Goal: Information Seeking & Learning: Find specific fact

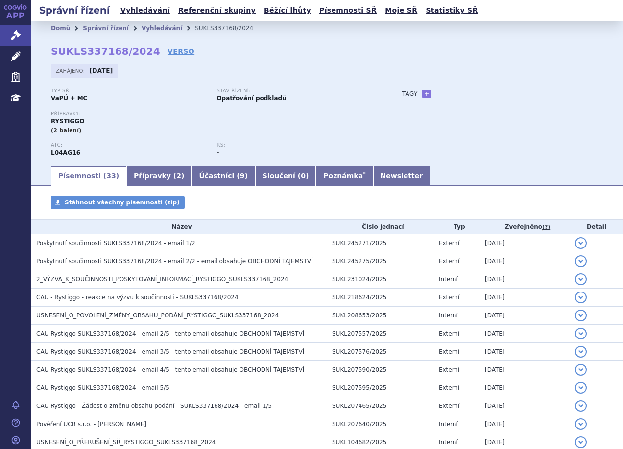
scroll to position [77, 0]
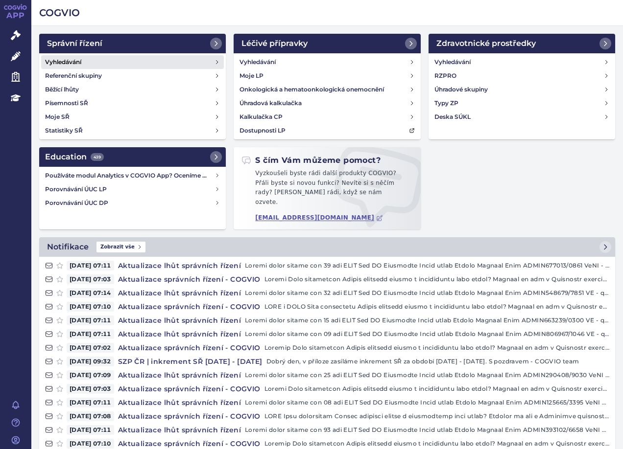
click at [90, 64] on link "Vyhledávání" at bounding box center [132, 62] width 183 height 14
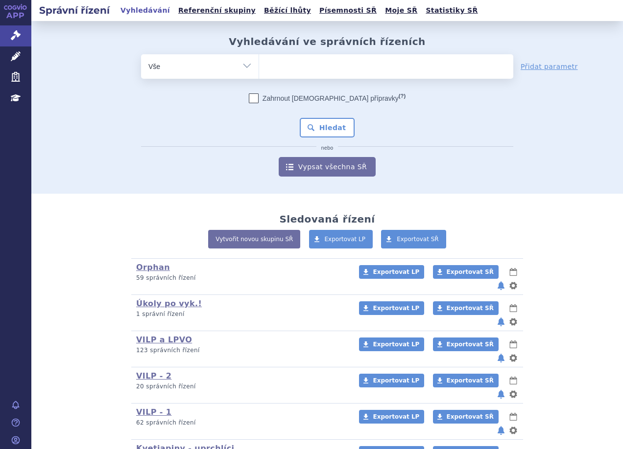
click at [312, 69] on ul at bounding box center [386, 64] width 254 height 21
click at [259, 69] on select at bounding box center [259, 66] width 0 height 24
type input "vy"
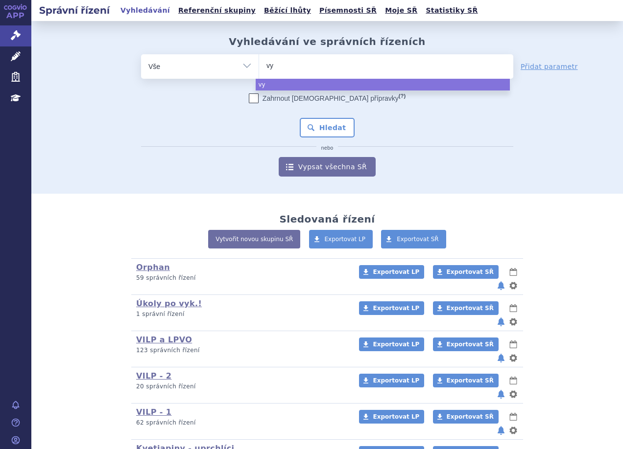
type input "vyd"
type input "vydu"
type input "vydur"
type input "vydura"
select select "vydura"
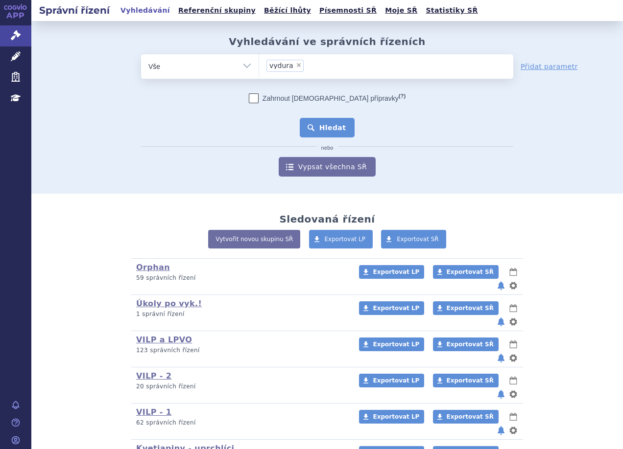
click at [338, 122] on button "Hledat" at bounding box center [327, 128] width 55 height 20
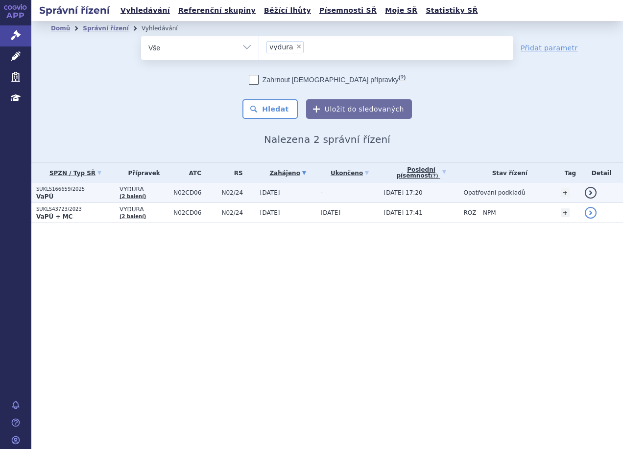
click at [93, 189] on p "SUKLS166659/2025" at bounding box center [75, 189] width 78 height 7
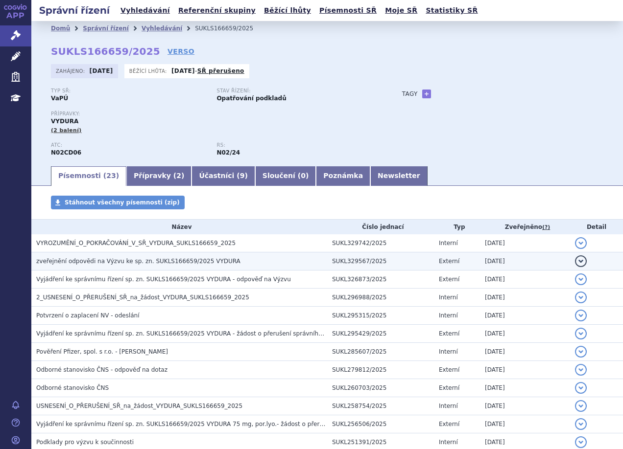
click at [172, 259] on span "zveřejnění odpovědi na Výzvu ke sp. zn. SUKLS166659/2025 VYDURA" at bounding box center [138, 261] width 204 height 7
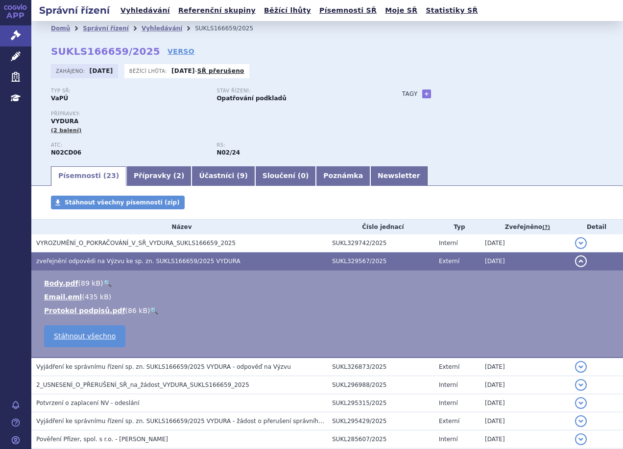
scroll to position [49, 0]
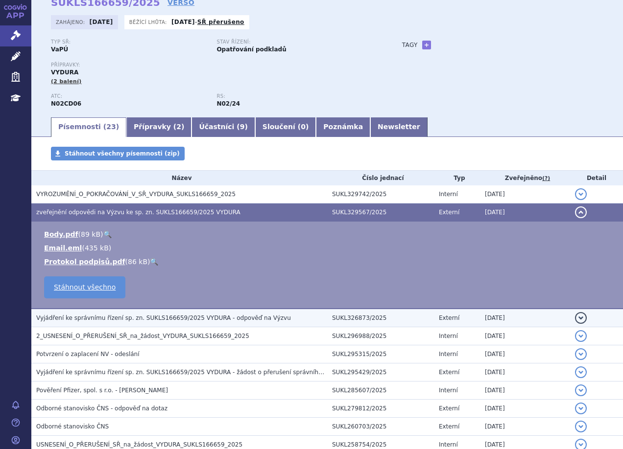
click at [242, 318] on span "Vyjádření ke správnímu řízení sp. zn. SUKLS166659/2025 VYDURA - odpověď na Výzvu" at bounding box center [163, 318] width 255 height 7
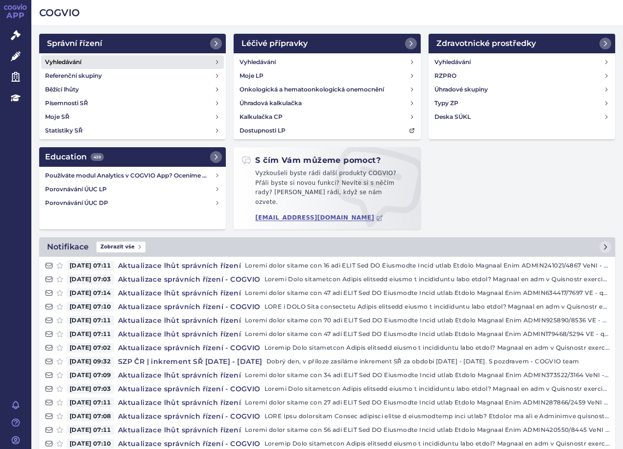
click at [94, 58] on link "Vyhledávání" at bounding box center [132, 62] width 183 height 14
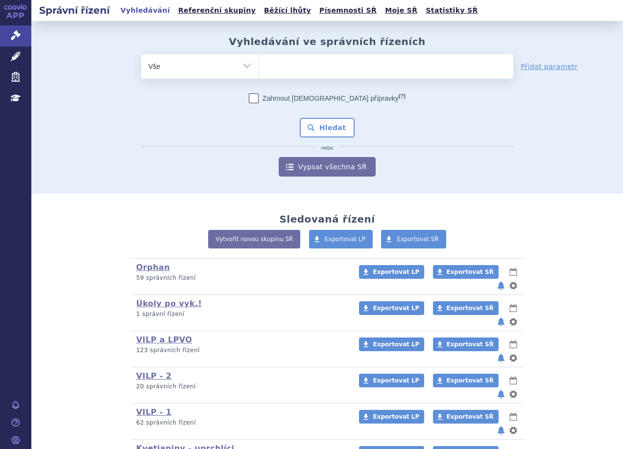
click at [323, 63] on ul at bounding box center [386, 64] width 254 height 21
click at [259, 63] on select at bounding box center [259, 66] width 0 height 24
type input "ly"
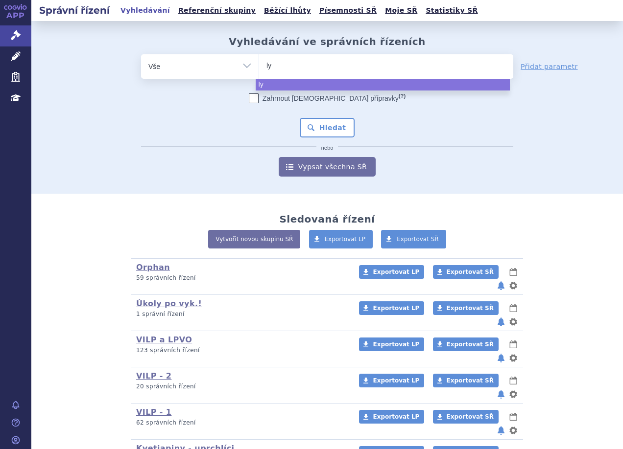
type input "lyv"
type input "lyvd"
type input "lyvde"
type input "lyvdel"
type input "lyvdelz"
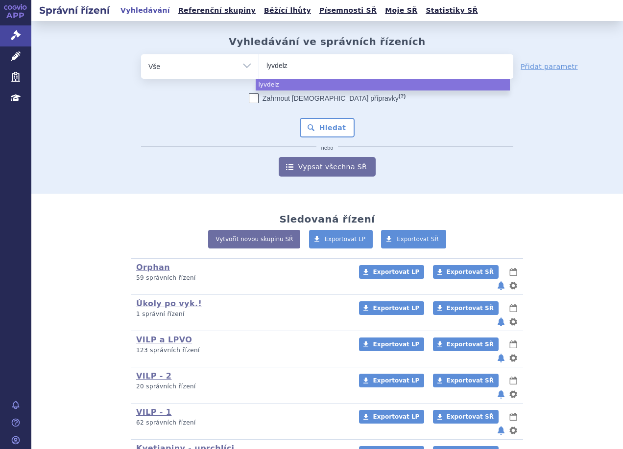
type input "lyvdelzi"
select select "lyvdelzi"
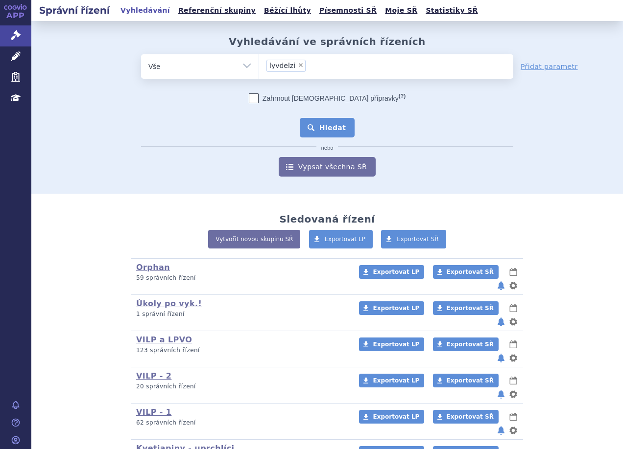
click at [336, 118] on button "Hledat" at bounding box center [327, 128] width 55 height 20
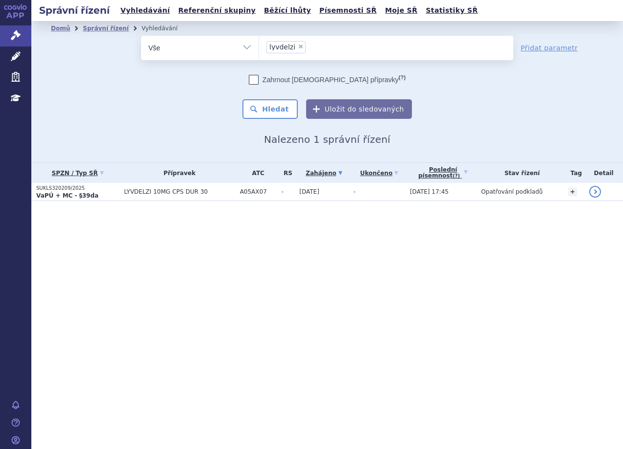
click at [299, 47] on span "×" at bounding box center [301, 47] width 6 height 6
click at [259, 47] on select "lyvdelzi" at bounding box center [259, 47] width 0 height 24
select select
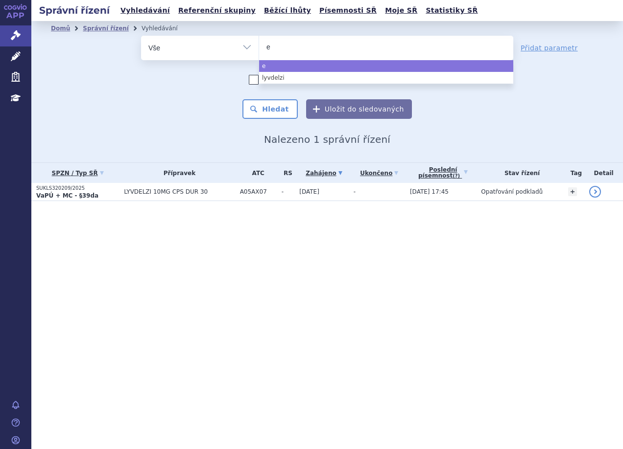
type input "ev"
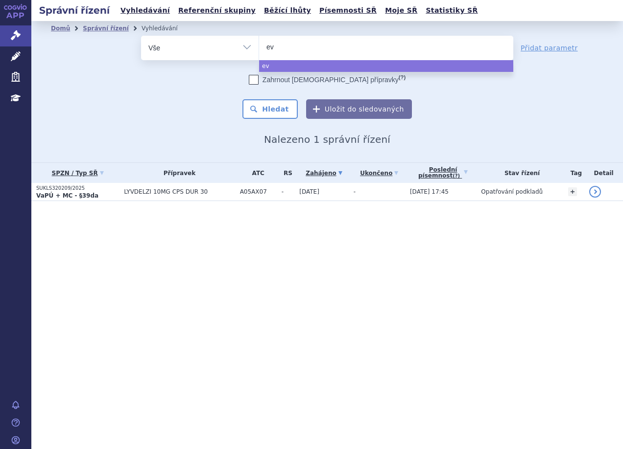
type input "evr"
type input "evri"
type input "evris"
type input "evrisy"
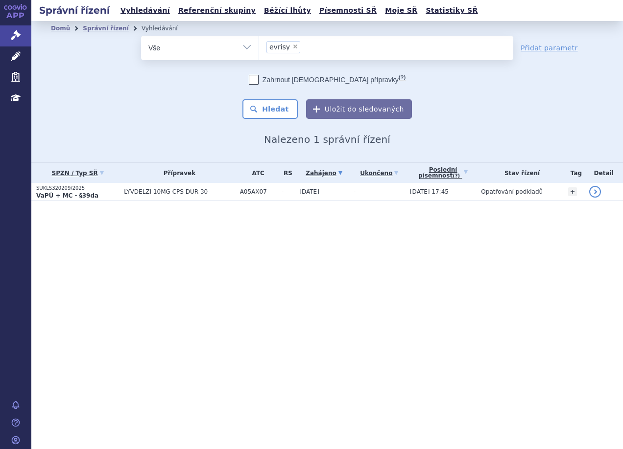
select select "evrisy"
type input "evrisy"
select select
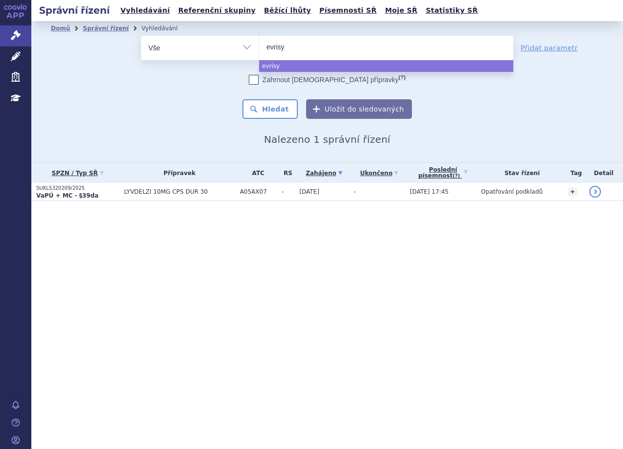
type input "evris"
type input "evrisd"
type input "evrisdy"
select select "evrisdy"
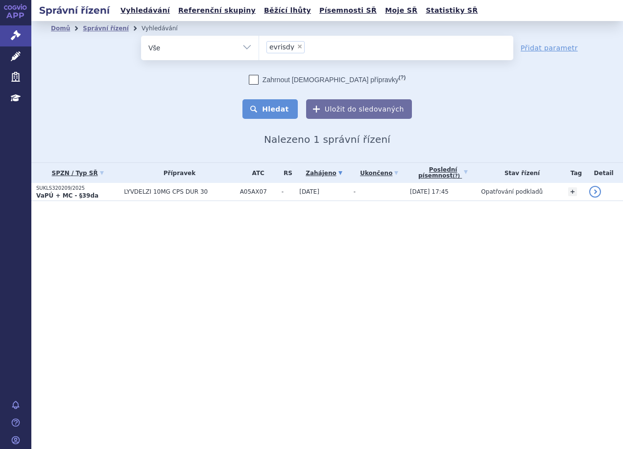
click at [285, 104] on button "Hledat" at bounding box center [269, 109] width 55 height 20
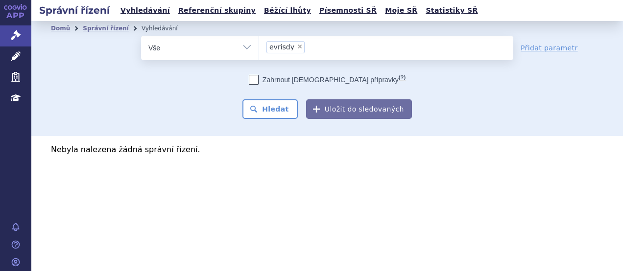
click at [297, 45] on span "×" at bounding box center [300, 47] width 6 height 6
click at [259, 45] on select "evrisdy" at bounding box center [259, 47] width 0 height 24
select select
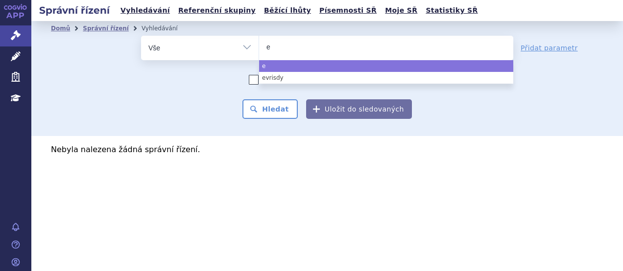
type input "ev"
type input "evr"
type input "evry"
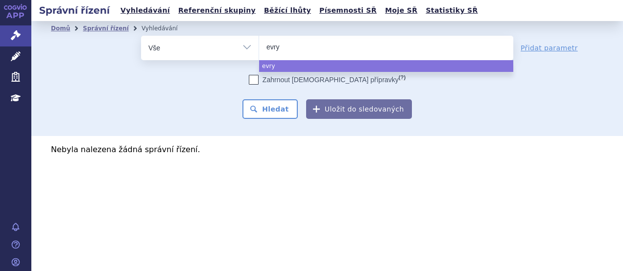
type input "evrys"
type input "evrysd"
type input "[MEDICAL_DATA]"
select select "[MEDICAL_DATA]"
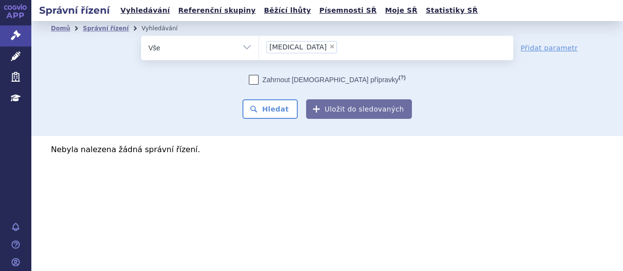
click at [288, 98] on div "Zahrnout [DEMOGRAPHIC_DATA] přípravky (?) * Pozor, hledání dle vyhledávacího pa…" at bounding box center [327, 97] width 372 height 44
click at [290, 105] on button "Hledat" at bounding box center [269, 109] width 55 height 20
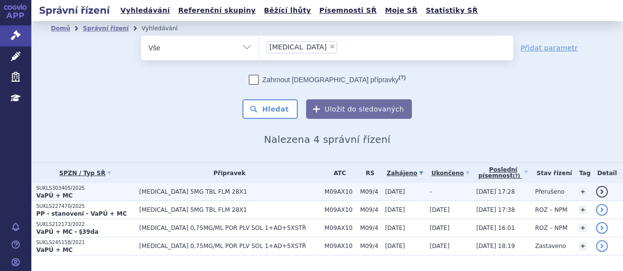
click at [122, 188] on p "SUKLS303405/2025" at bounding box center [85, 188] width 98 height 7
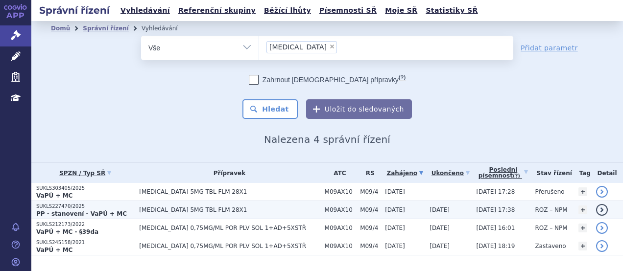
click at [127, 207] on p "SUKLS227470/2025" at bounding box center [85, 206] width 98 height 7
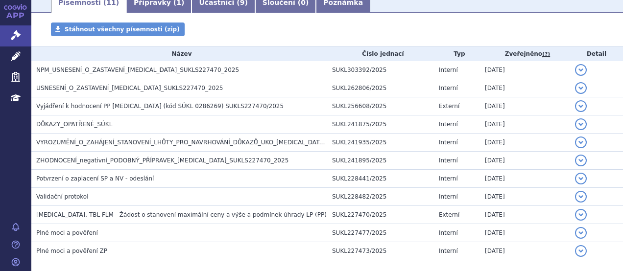
scroll to position [147, 0]
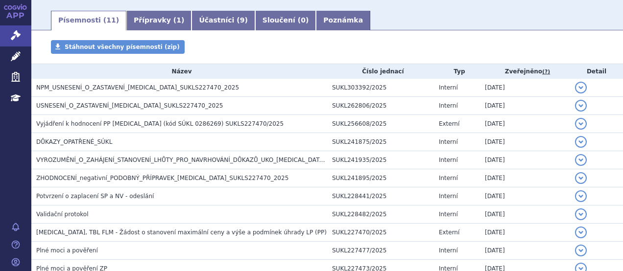
click at [380, 39] on section "Domů Správní řízení Vyhledávání SUKLS227470/2025 SUKLS227470/2025 VERSO Zahájen…" at bounding box center [326, 105] width 591 height 463
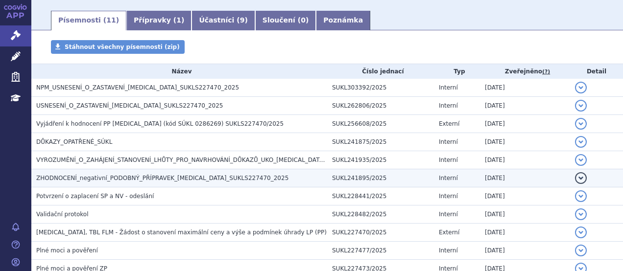
click at [136, 174] on h3 "ZHODNOCENÍ_negativní_PODOBNÝ_PŘÍPRAVEK_EVRYSDI_SUKLS227470_2025" at bounding box center [181, 178] width 291 height 10
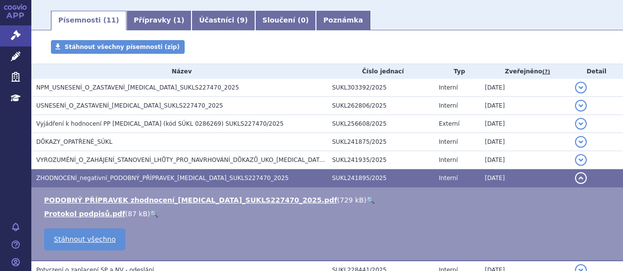
click at [366, 198] on link "🔍" at bounding box center [370, 200] width 8 height 8
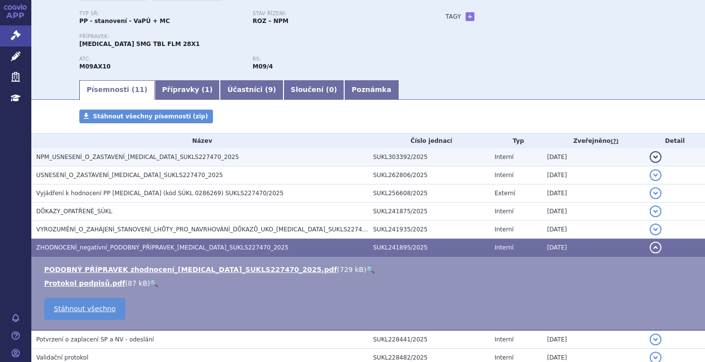
scroll to position [0, 0]
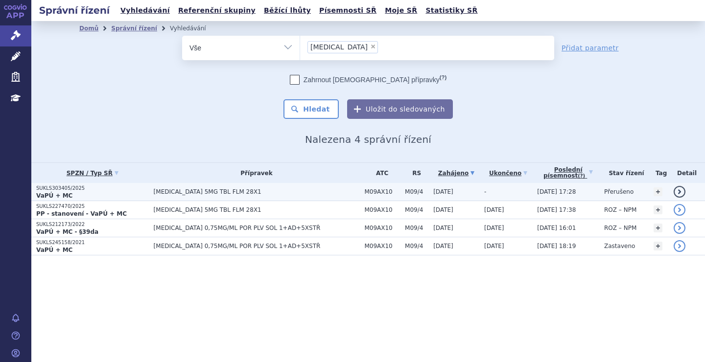
click at [118, 187] on p "SUKLS303405/2025" at bounding box center [92, 188] width 113 height 7
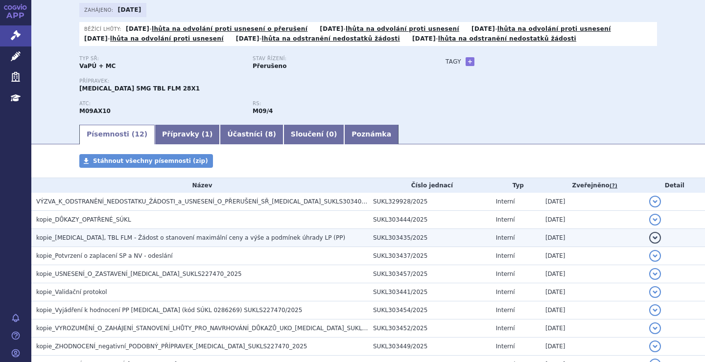
scroll to position [147, 0]
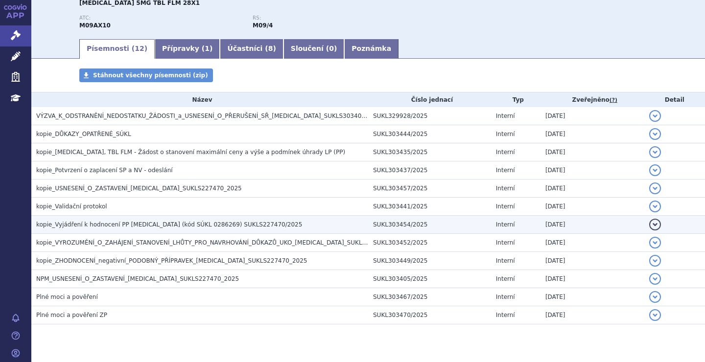
click at [107, 222] on span "kopie_Vyjádření k hodnocení PP [MEDICAL_DATA] (kód SÚKL 0286269) SUKLS227470/20…" at bounding box center [169, 224] width 266 height 7
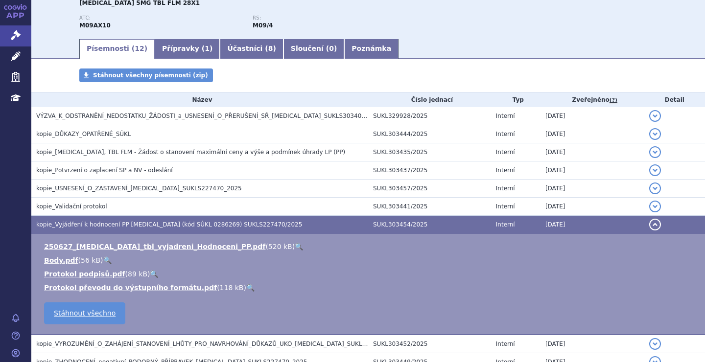
click at [235, 241] on td "250627_[MEDICAL_DATA]_tbl_vyjadreni_Hodnoceni_PP.pdf ( 520 kB ) 🔍 Body.pdf ( 56…" at bounding box center [368, 284] width 674 height 101
click at [295, 245] on link "🔍" at bounding box center [299, 247] width 8 height 8
click at [176, 47] on link "Přípravky ( 1 )" at bounding box center [187, 49] width 65 height 20
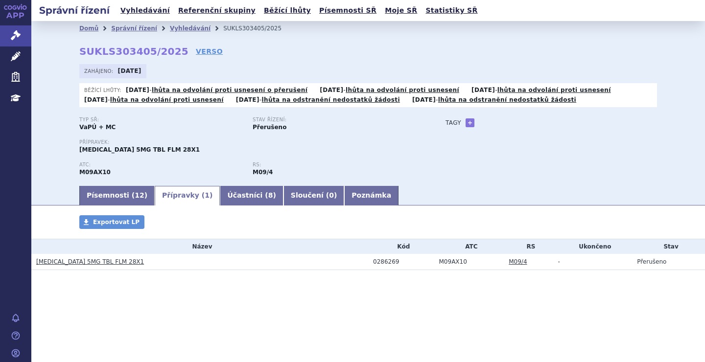
click at [513, 169] on div "Typ SŘ: VaPÚ + MC Stav řízení: Přerušeno Přípravek: EVRYSDI 5MG TBL FLM 28X1 AT…" at bounding box center [368, 151] width 578 height 68
click at [176, 25] on link "Vyhledávání" at bounding box center [190, 28] width 41 height 7
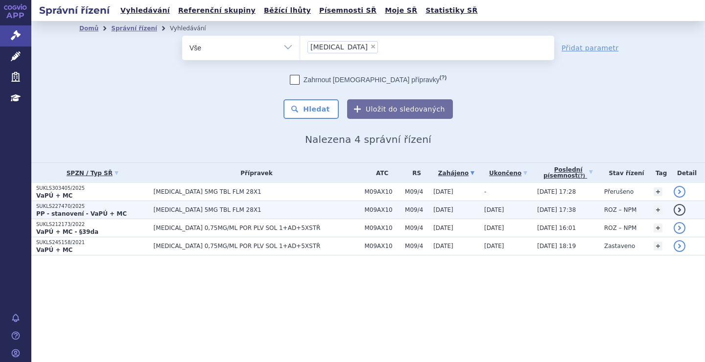
click at [159, 206] on td "[MEDICAL_DATA] 5MG TBL FLM 28X1" at bounding box center [254, 210] width 211 height 18
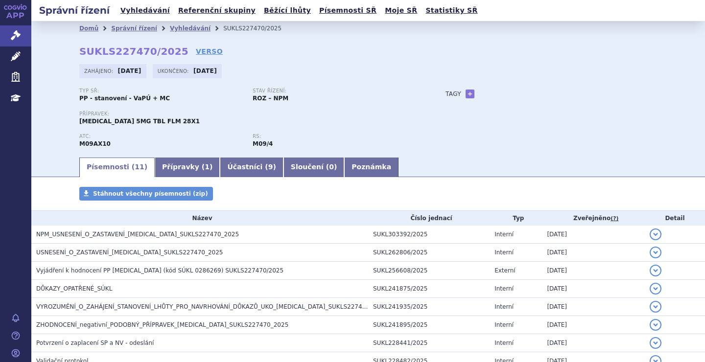
click at [540, 129] on div "Typ SŘ: PP - stanovení - VaPÚ + MC Stav řízení: ROZ – NPM Přípravek: EVRYSDI 5M…" at bounding box center [368, 122] width 578 height 68
click at [170, 28] on link "Vyhledávání" at bounding box center [190, 28] width 41 height 7
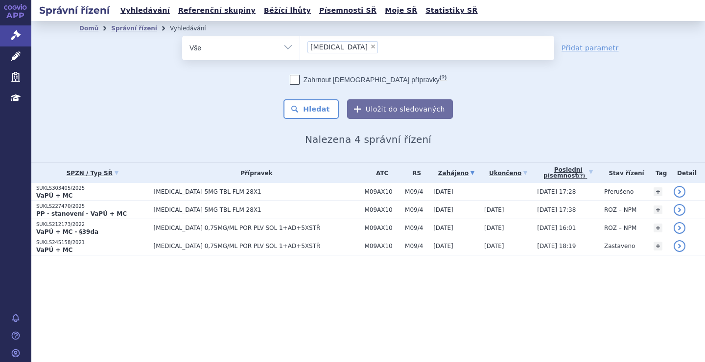
click at [340, 45] on li "× evrysdi" at bounding box center [342, 47] width 71 height 12
click at [300, 45] on select "evrysdi" at bounding box center [300, 47] width 0 height 24
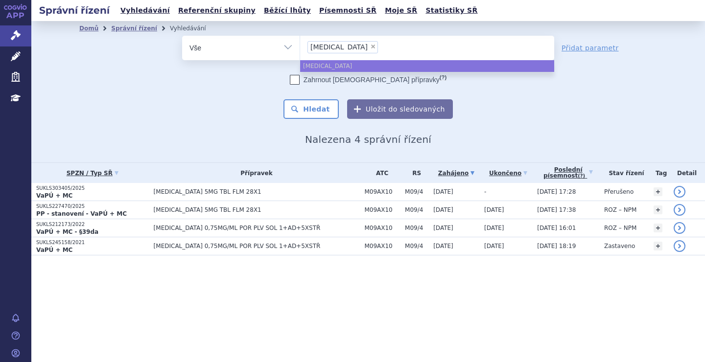
click at [339, 45] on li "× evrysdi" at bounding box center [342, 47] width 71 height 12
click at [300, 45] on select "evrysdi" at bounding box center [300, 47] width 0 height 24
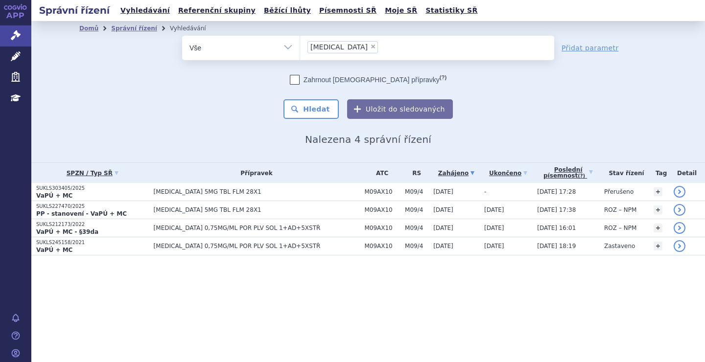
click at [370, 45] on span "×" at bounding box center [373, 47] width 6 height 6
click at [300, 45] on select "evrysdi" at bounding box center [300, 47] width 0 height 24
select select
type input "fi"
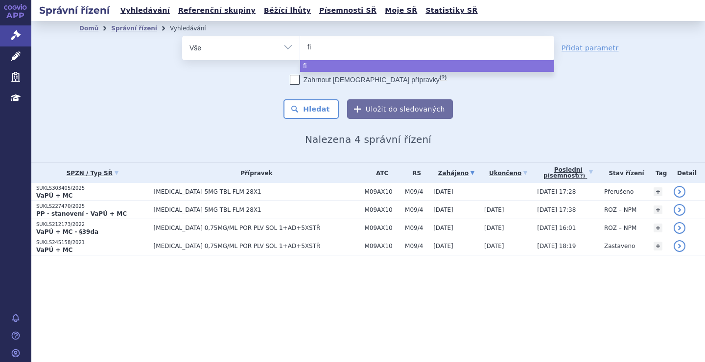
type input "fil"
type input "fils"
type input "filsu"
type input "filsuv"
type input "filsuve"
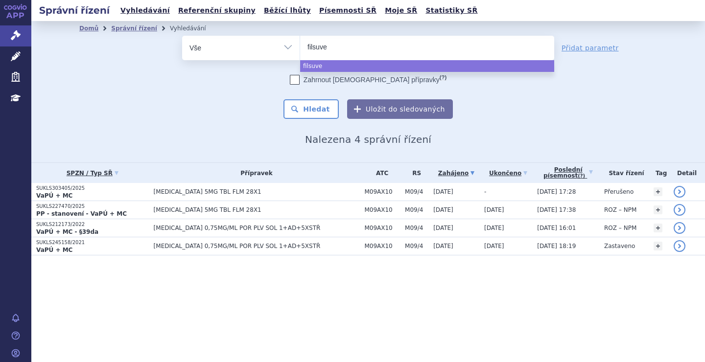
type input "filsuvez"
select select "filsuvez"
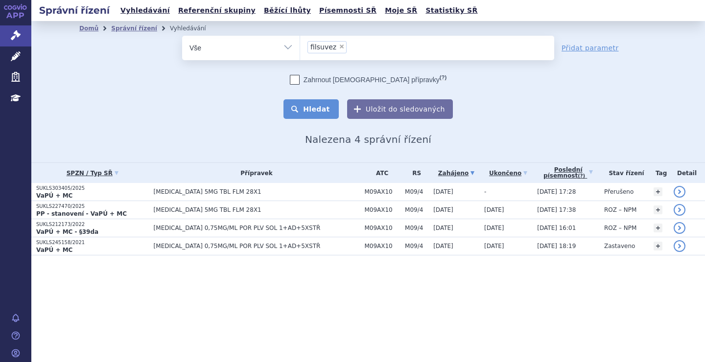
click at [321, 105] on button "Hledat" at bounding box center [310, 109] width 55 height 20
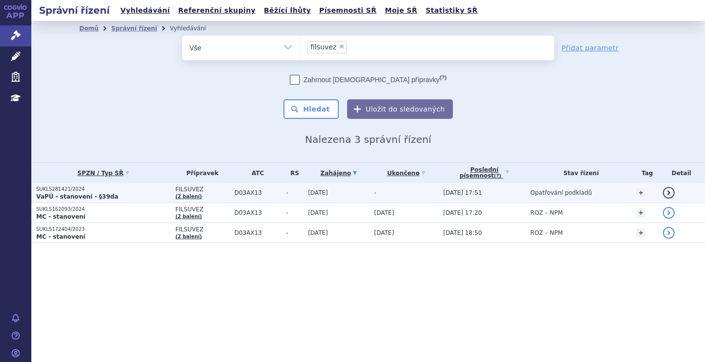
click at [120, 192] on p "SUKLS281421/2024" at bounding box center [103, 189] width 134 height 7
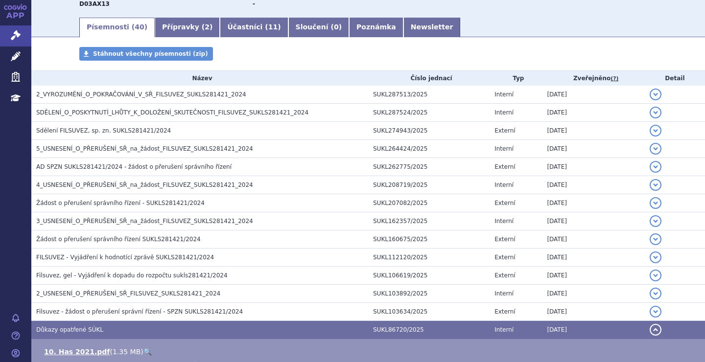
scroll to position [198, 0]
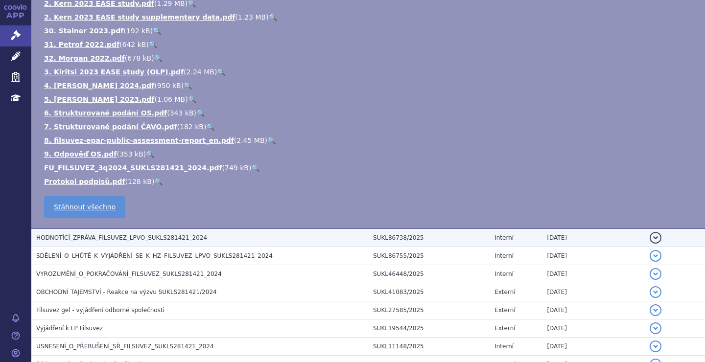
click at [110, 233] on td "HODNOTÍCÍ_ZPRÁVA_FILSUVEZ_LPVO_SUKLS281421_2024" at bounding box center [199, 238] width 337 height 19
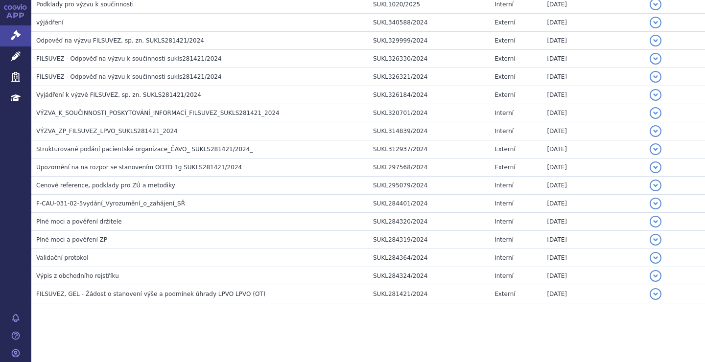
scroll to position [260, 0]
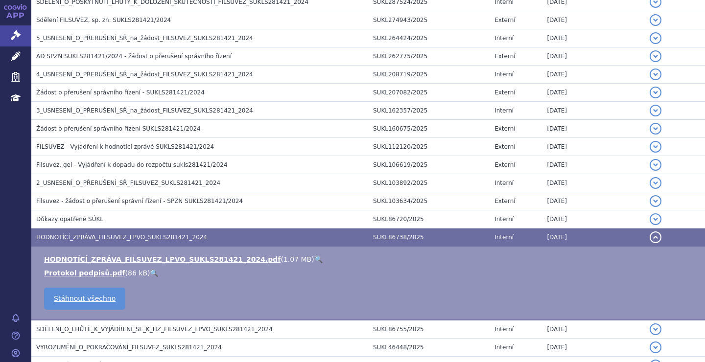
click at [314, 257] on link "🔍" at bounding box center [318, 260] width 8 height 8
